Goal: Transaction & Acquisition: Purchase product/service

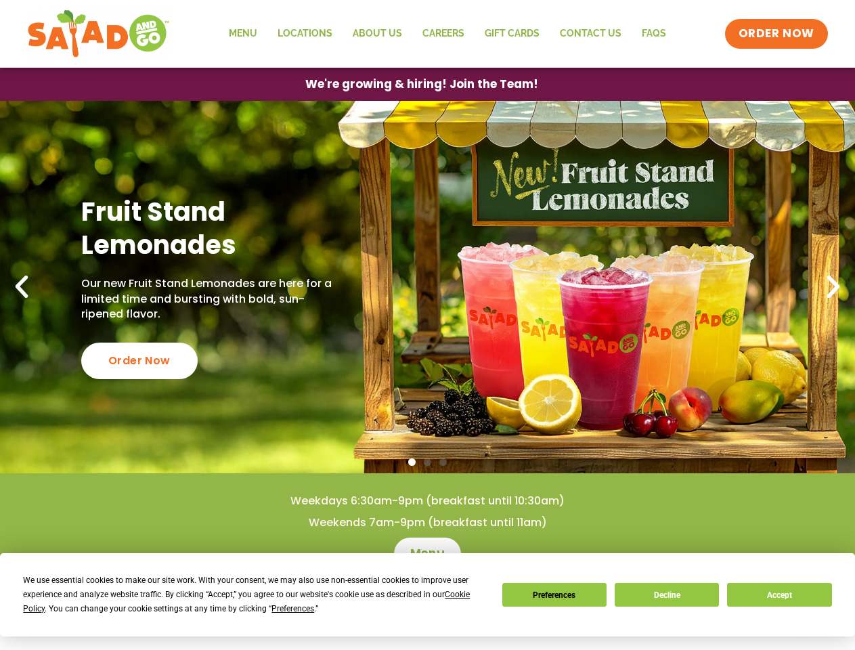
click at [247, 601] on div "We use essential cookies to make our site work. With your consent, we may also …" at bounding box center [254, 595] width 463 height 43
click at [293, 609] on span "Preferences" at bounding box center [293, 608] width 43 height 9
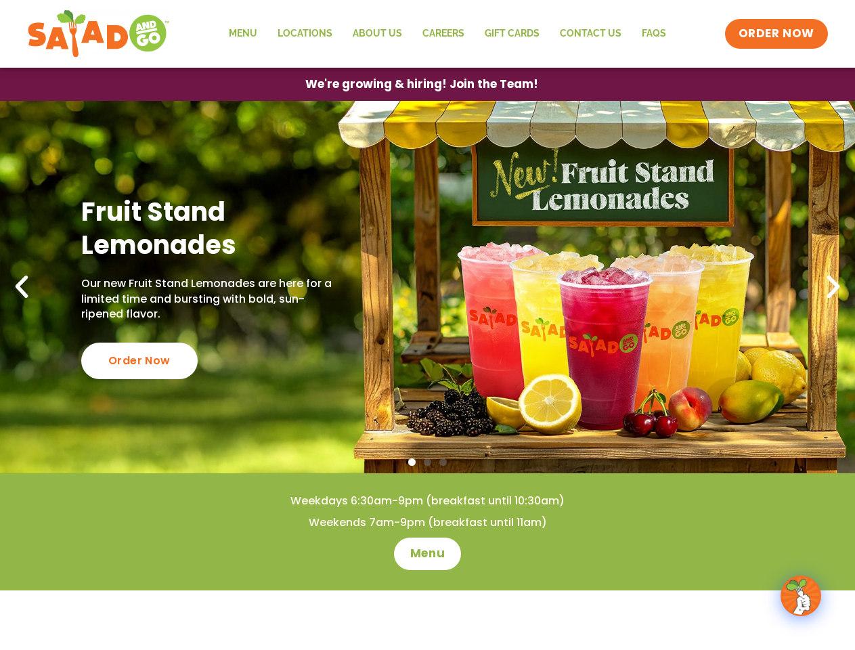
click at [778, 34] on span "ORDER NOW" at bounding box center [777, 34] width 84 height 18
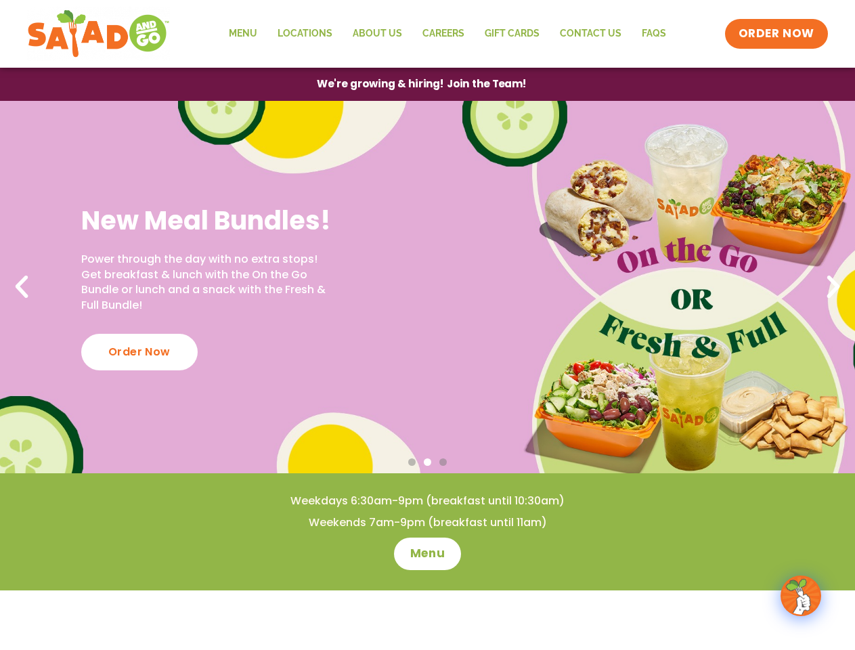
click at [421, 84] on span "We're growing & hiring! Join the Team!" at bounding box center [422, 84] width 210 height 10
